Goal: Transaction & Acquisition: Purchase product/service

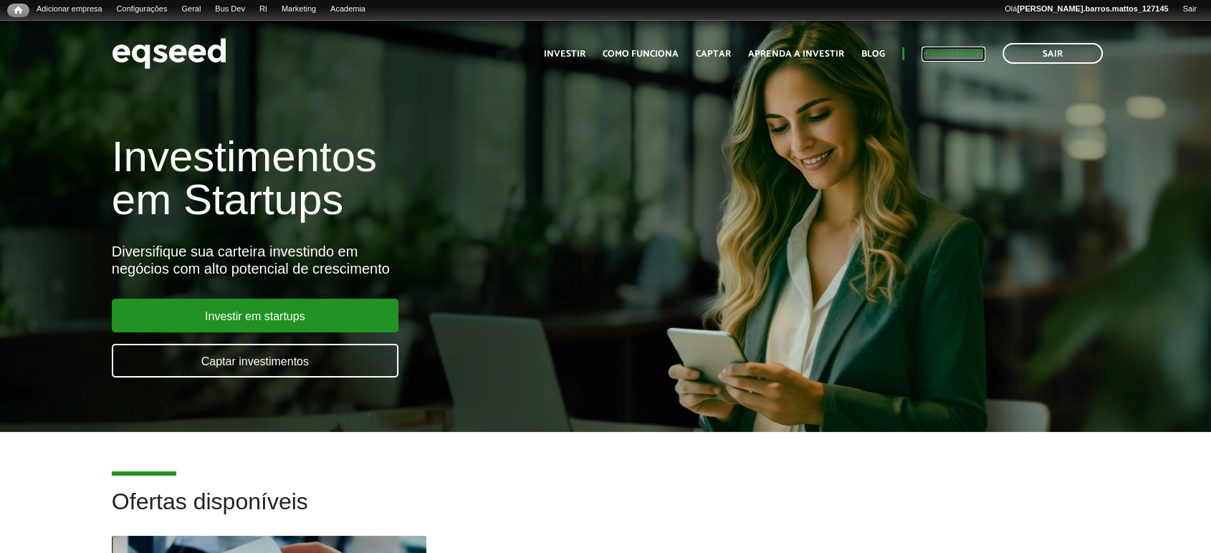
click at [974, 53] on link "Minha conta" at bounding box center [953, 53] width 64 height 9
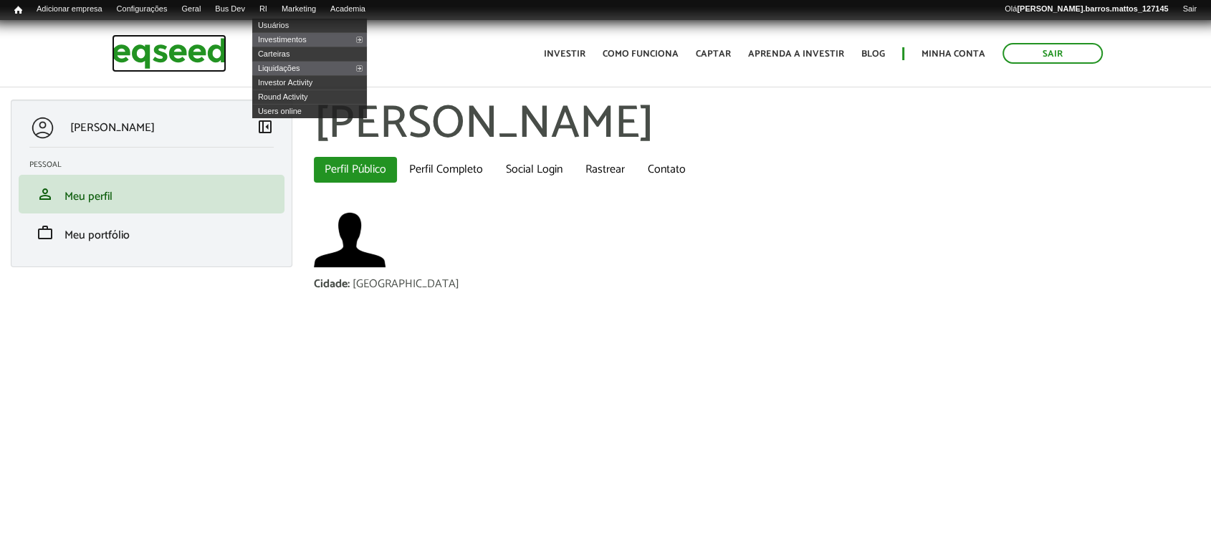
click at [188, 47] on img at bounding box center [169, 53] width 115 height 38
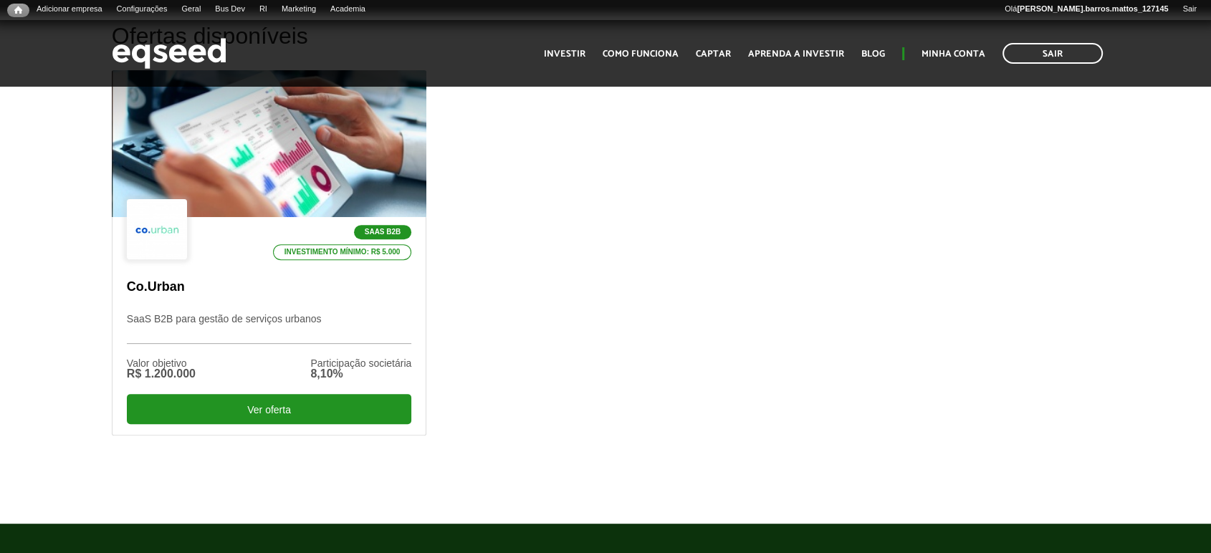
drag, startPoint x: 1221, startPoint y: 70, endPoint x: 1222, endPoint y: 125, distance: 55.2
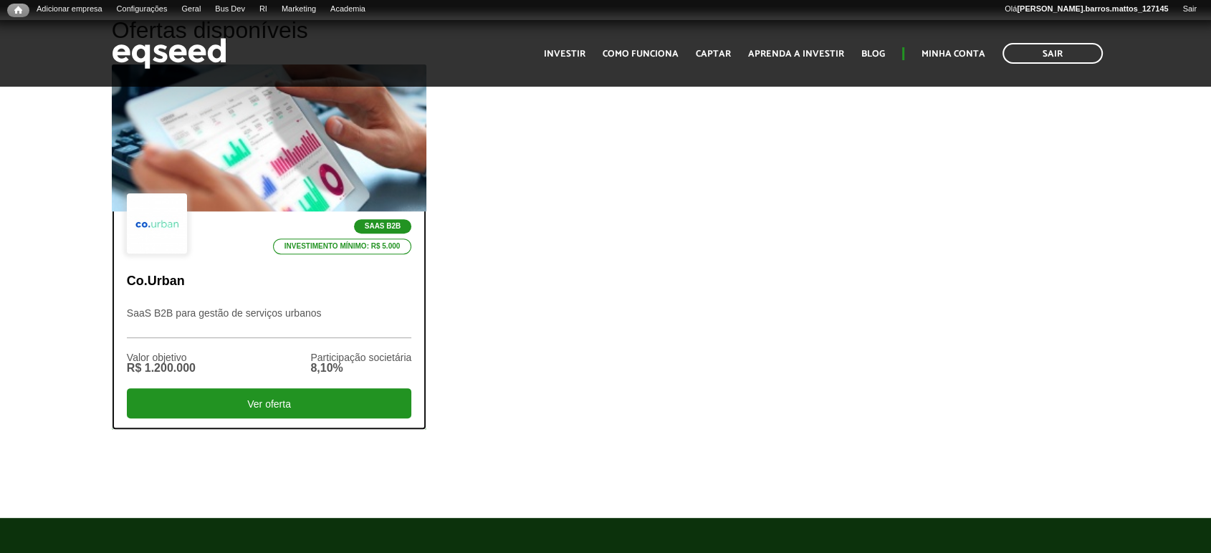
click at [143, 151] on div at bounding box center [269, 138] width 378 height 176
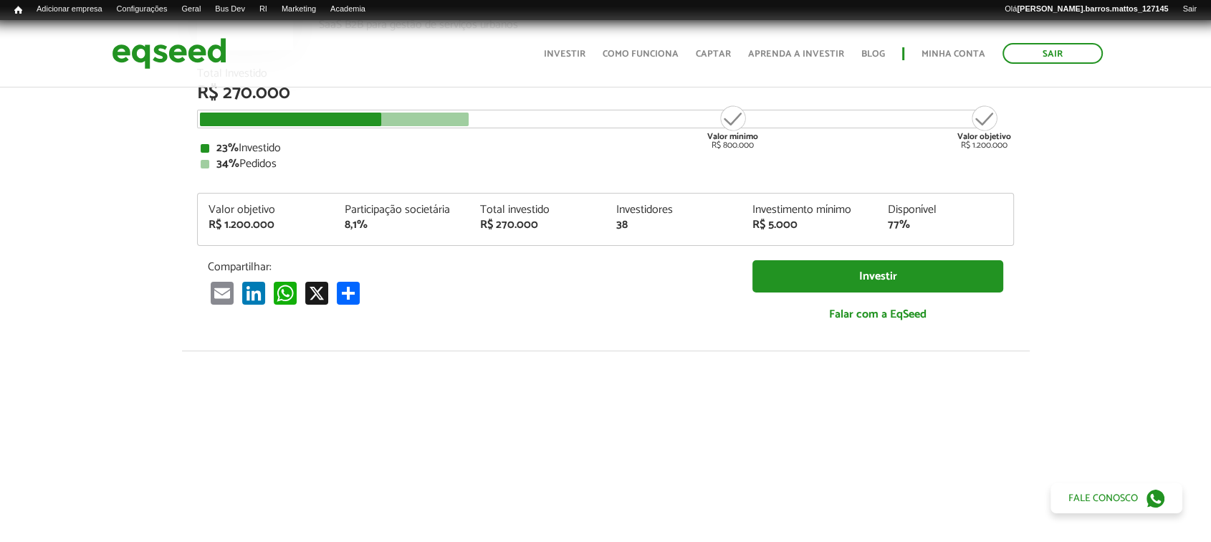
scroll to position [206, 0]
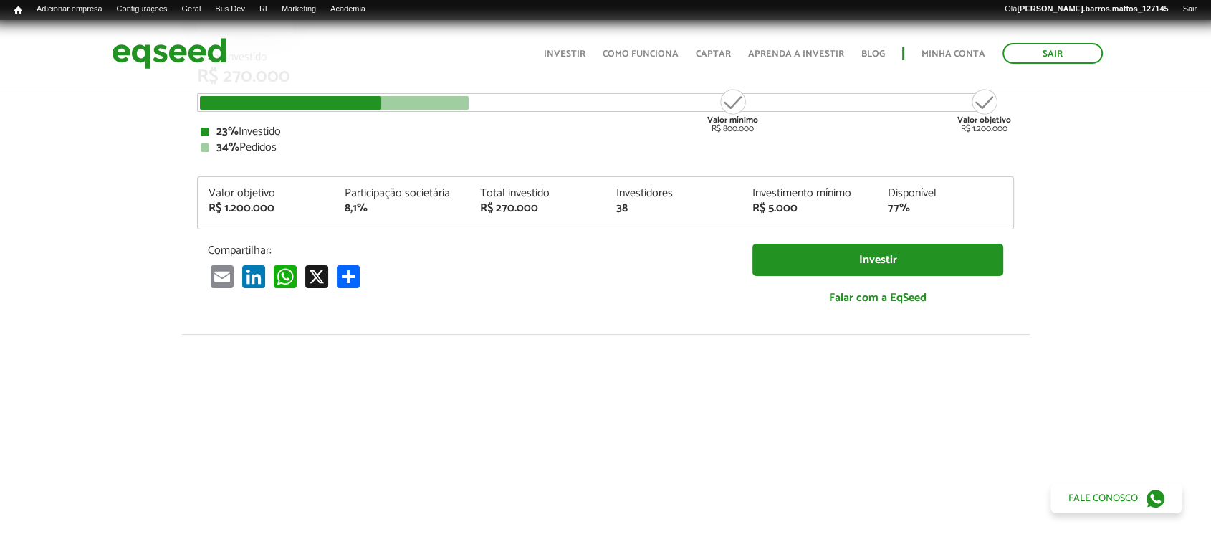
drag, startPoint x: 1215, startPoint y: 21, endPoint x: 1207, endPoint y: 47, distance: 26.3
click at [1207, 47] on html "Sair Toggle navigation Toggle navigation Início Investir Como funciona" at bounding box center [605, 65] width 1211 height 542
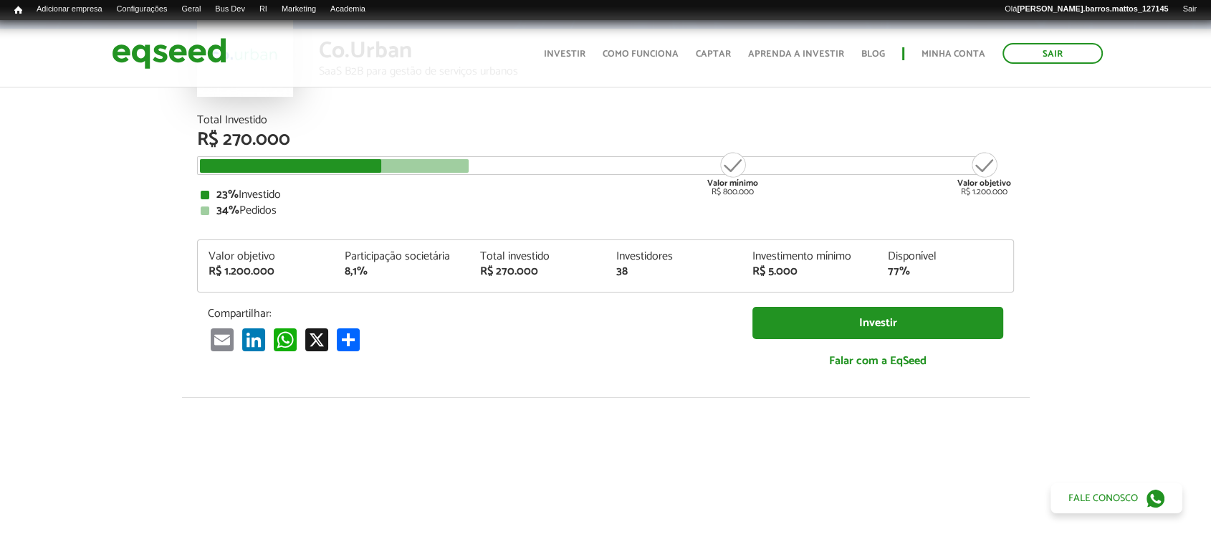
scroll to position [104, 0]
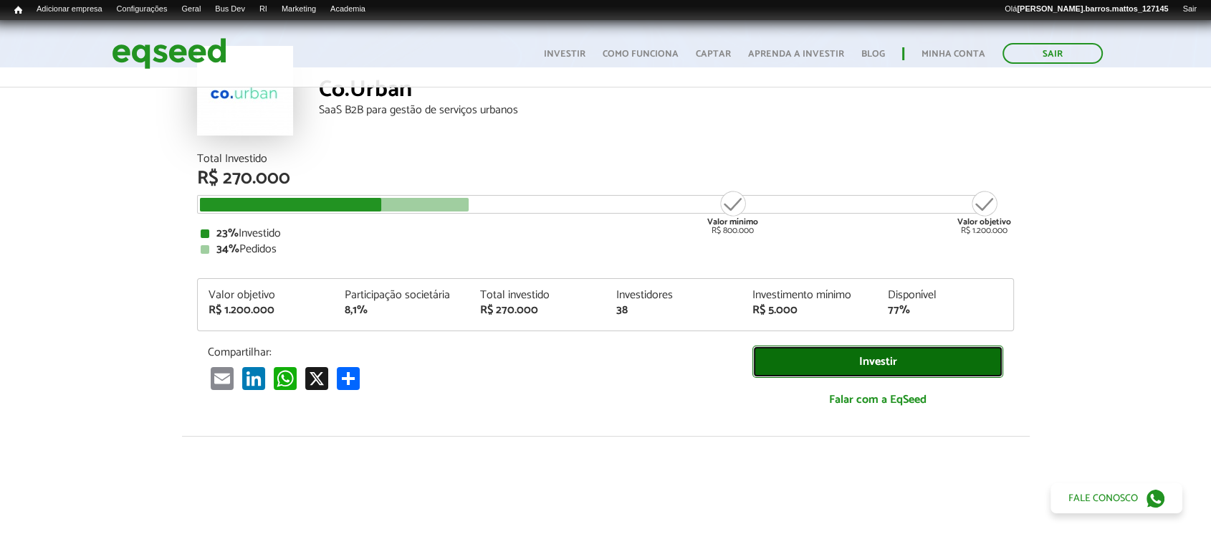
drag, startPoint x: 883, startPoint y: 345, endPoint x: 860, endPoint y: 354, distance: 25.2
click at [860, 354] on link "Investir" at bounding box center [877, 361] width 251 height 32
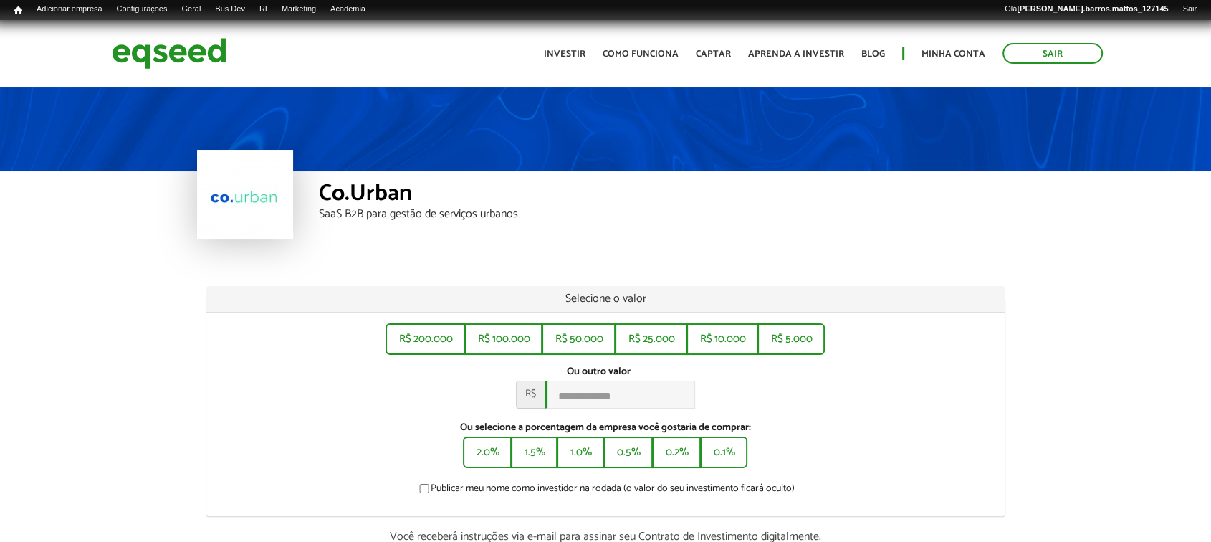
click at [306, 239] on div "Co.Urban SaaS B2B para gestão de serviços urbanos" at bounding box center [605, 214] width 817 height 86
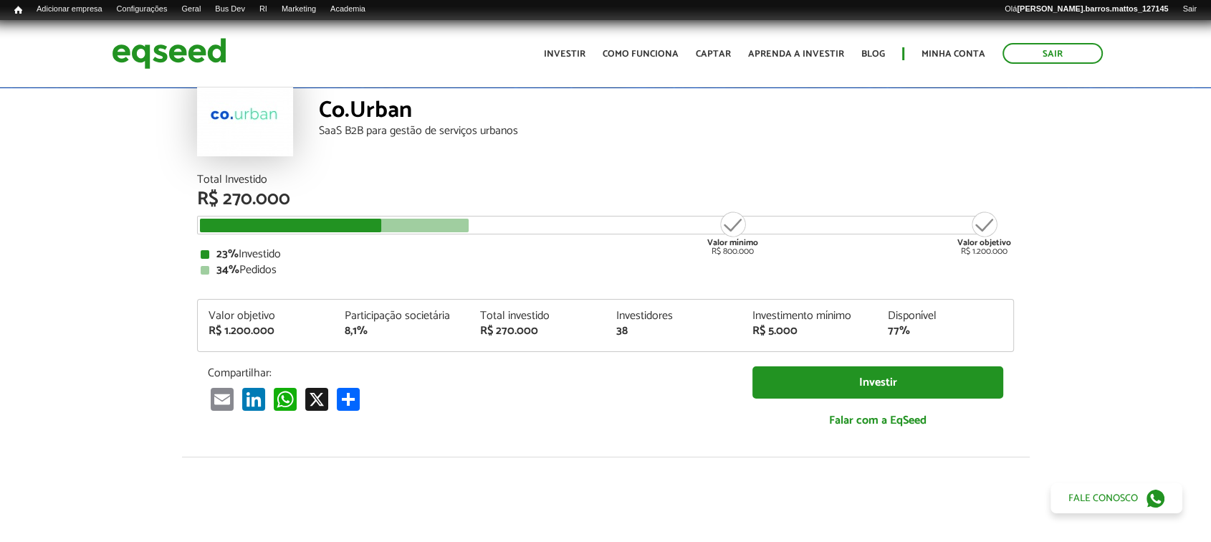
scroll to position [104, 0]
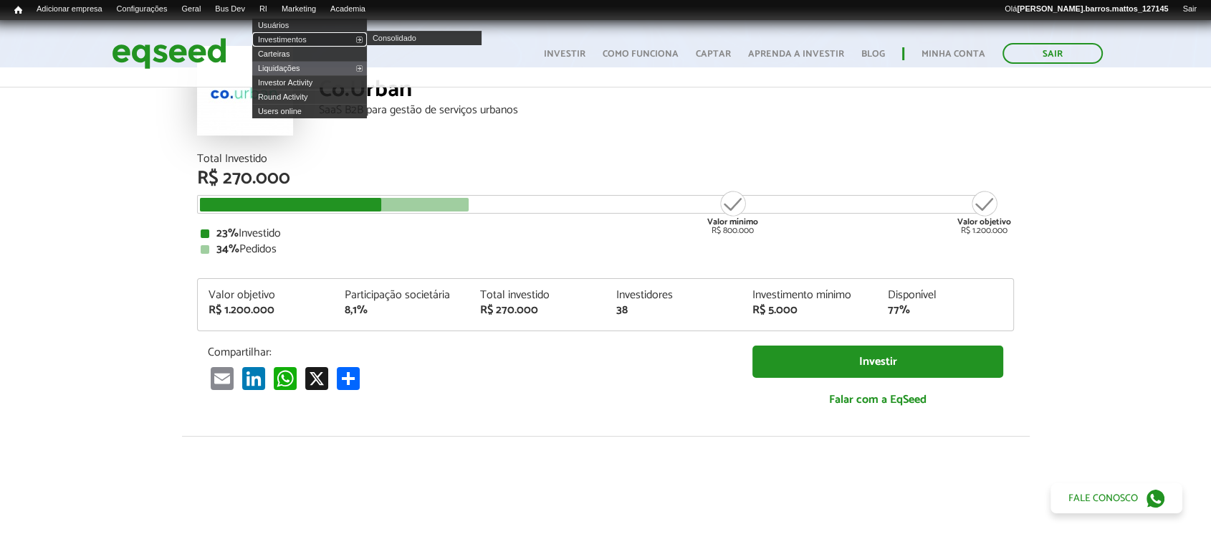
click at [286, 39] on link "Investimentos" at bounding box center [309, 39] width 115 height 14
